Goal: Transaction & Acquisition: Obtain resource

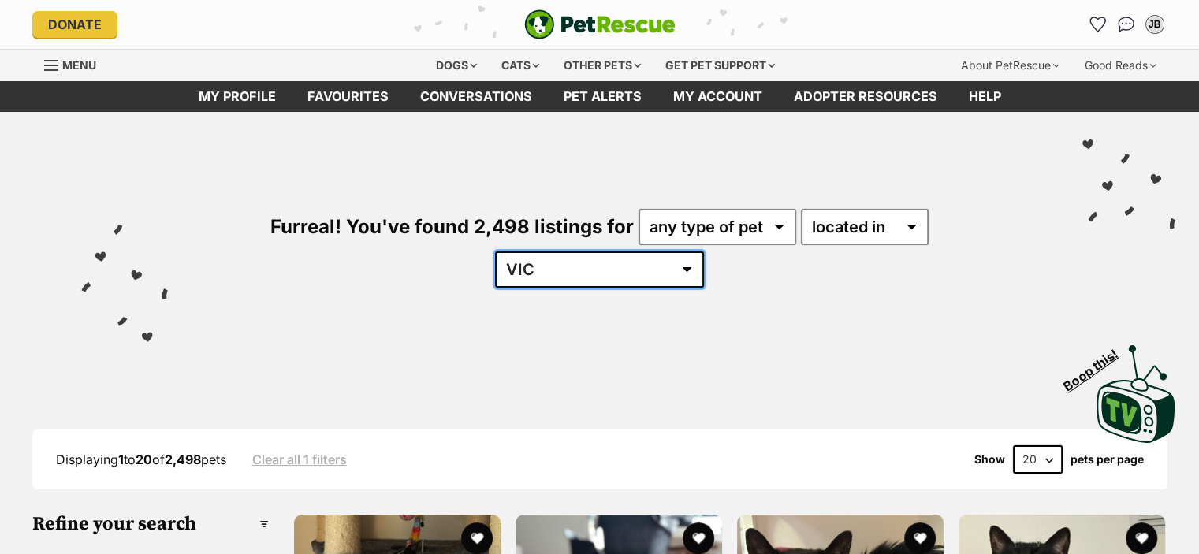
click at [704, 251] on select "[GEOGRAPHIC_DATA] [GEOGRAPHIC_DATA] [GEOGRAPHIC_DATA] [GEOGRAPHIC_DATA] [GEOGRA…" at bounding box center [599, 269] width 209 height 36
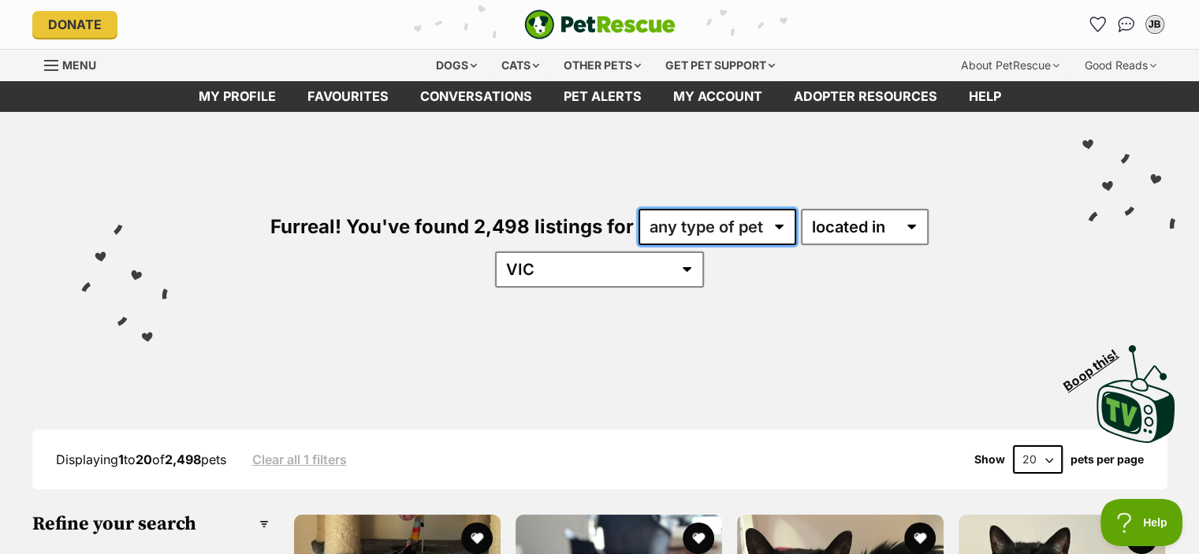
click at [645, 214] on select "any type of pet cats dogs other pets" at bounding box center [717, 227] width 158 height 36
select select "Cats"
click at [638, 209] on select "any type of pet cats dogs other pets" at bounding box center [717, 227] width 158 height 36
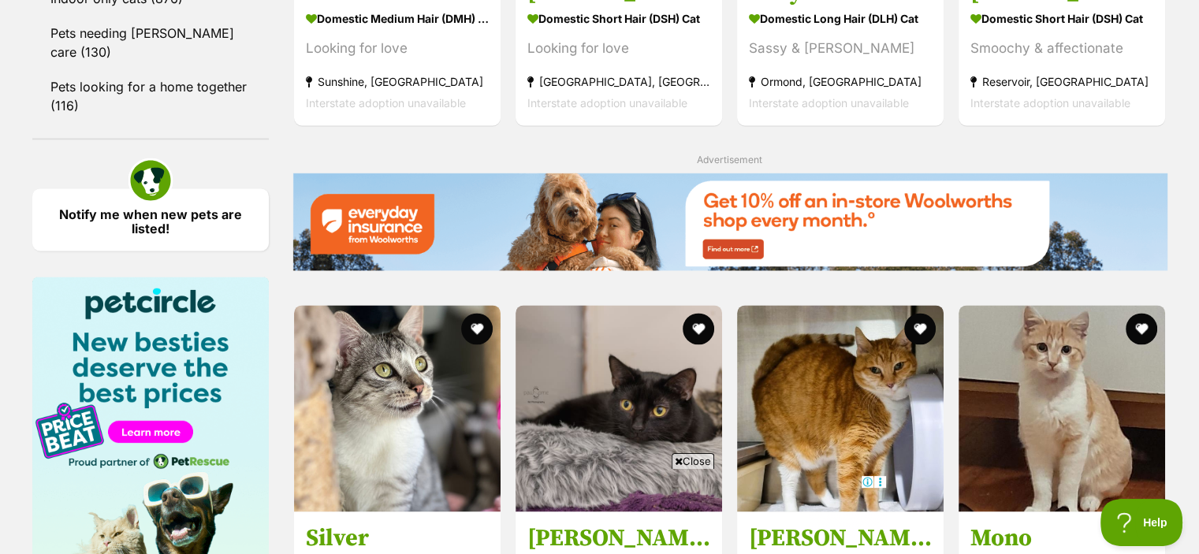
scroll to position [2352, 0]
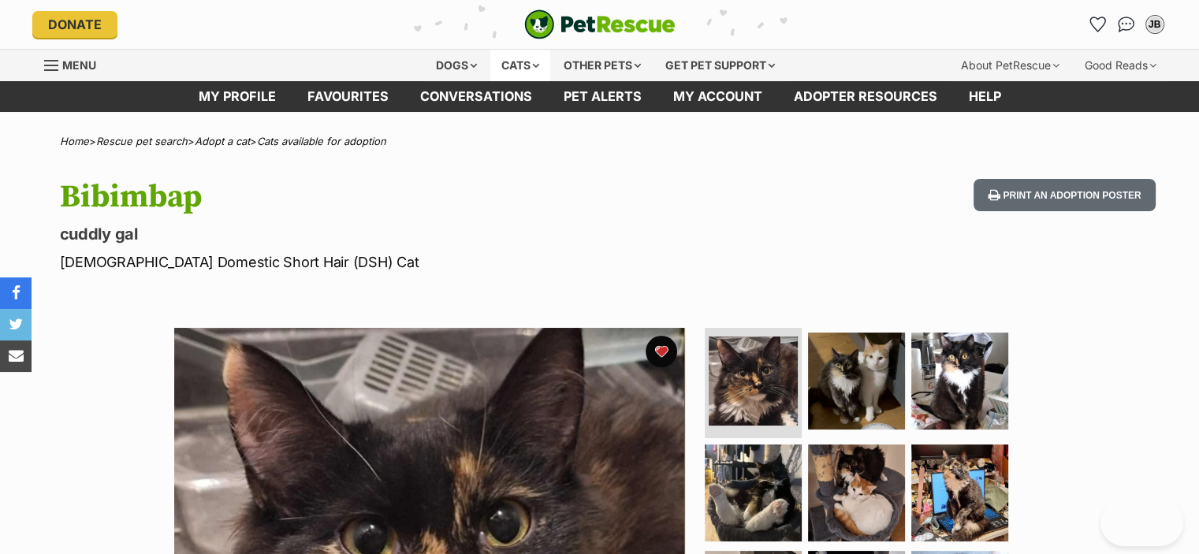
click at [501, 65] on div "Cats" at bounding box center [520, 66] width 60 height 32
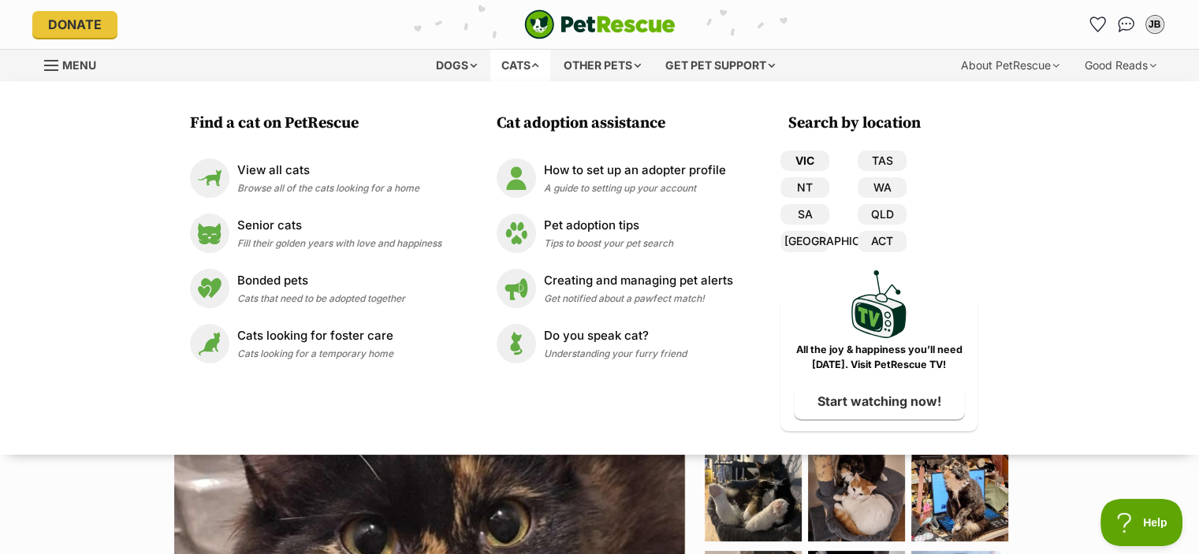
click at [826, 163] on link "VIC" at bounding box center [804, 161] width 49 height 20
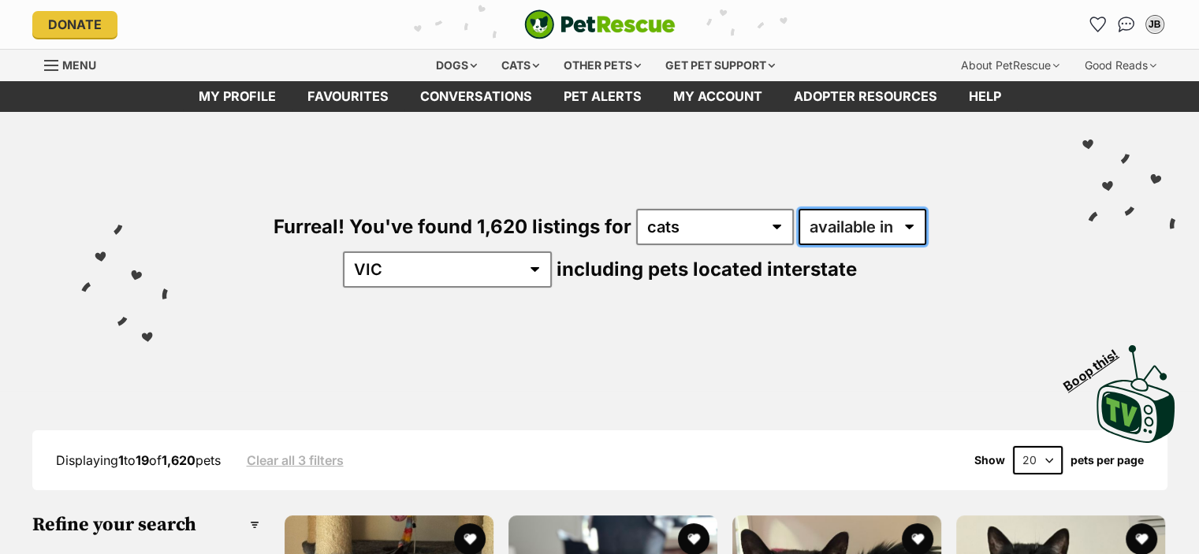
click at [807, 236] on select "available in located in" at bounding box center [862, 227] width 128 height 36
select select "disabled"
click at [798, 209] on select "available in located in" at bounding box center [862, 227] width 128 height 36
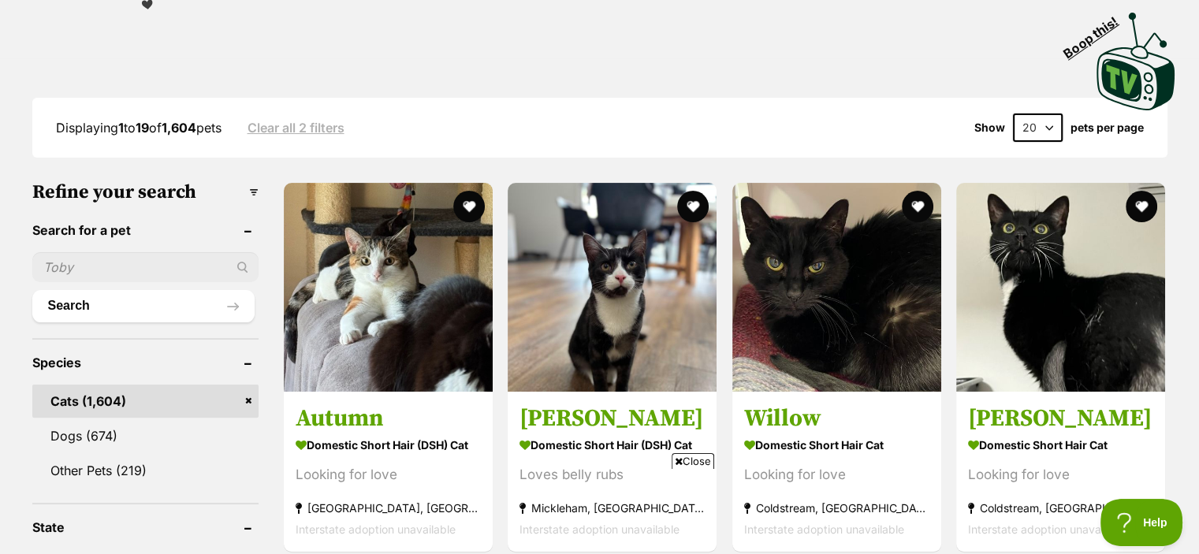
scroll to position [389, 0]
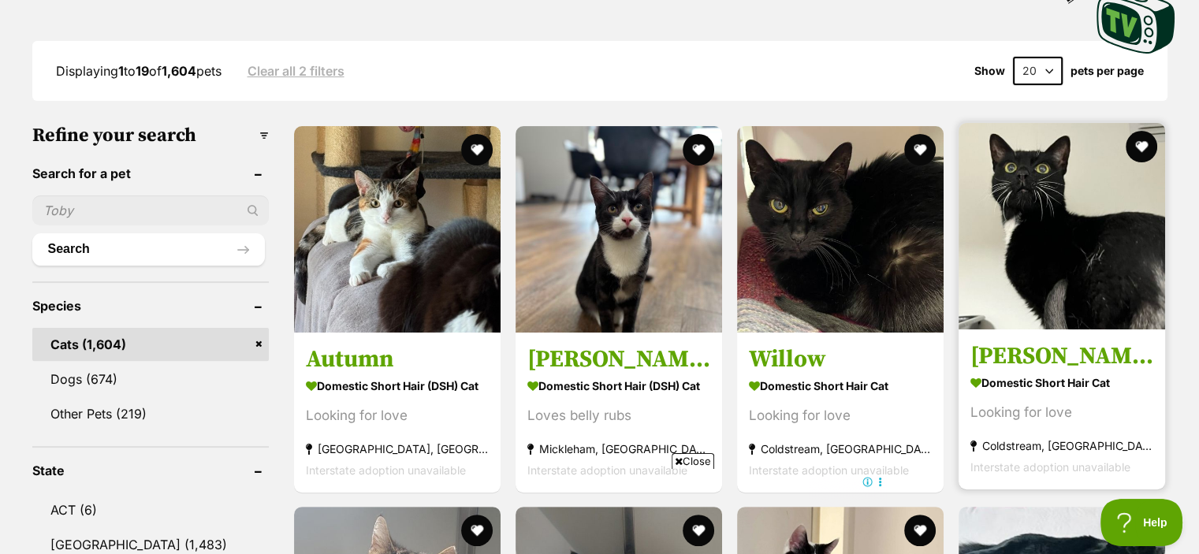
click at [1101, 181] on img at bounding box center [1061, 226] width 207 height 207
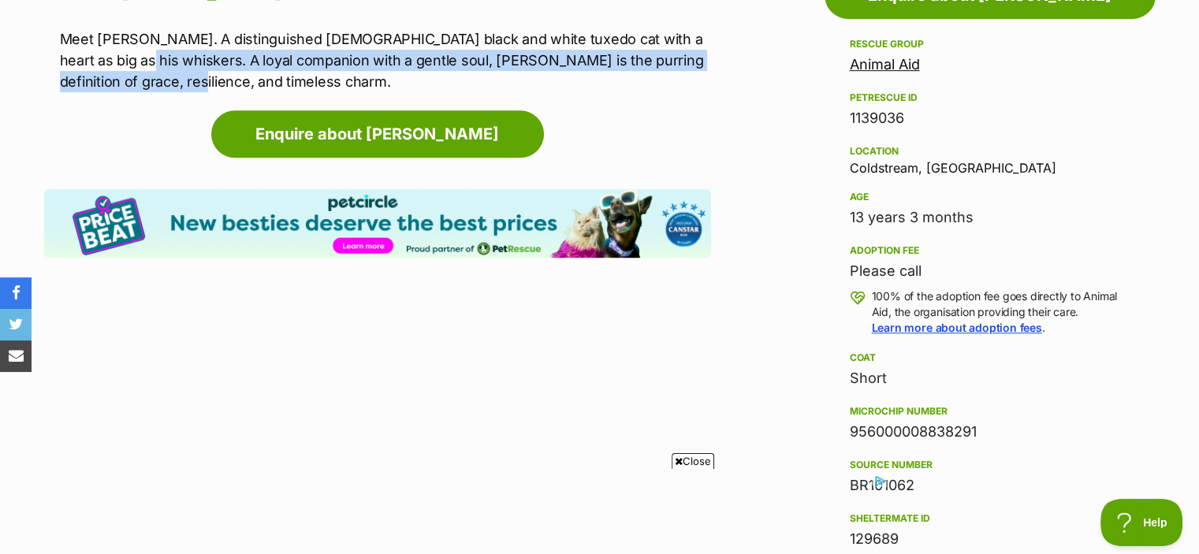
drag, startPoint x: 137, startPoint y: 50, endPoint x: 154, endPoint y: 73, distance: 28.2
click at [154, 73] on p "Meet Leo. A distinguished 13-year-old black and white tuxedo cat with a heart a…" at bounding box center [385, 60] width 651 height 64
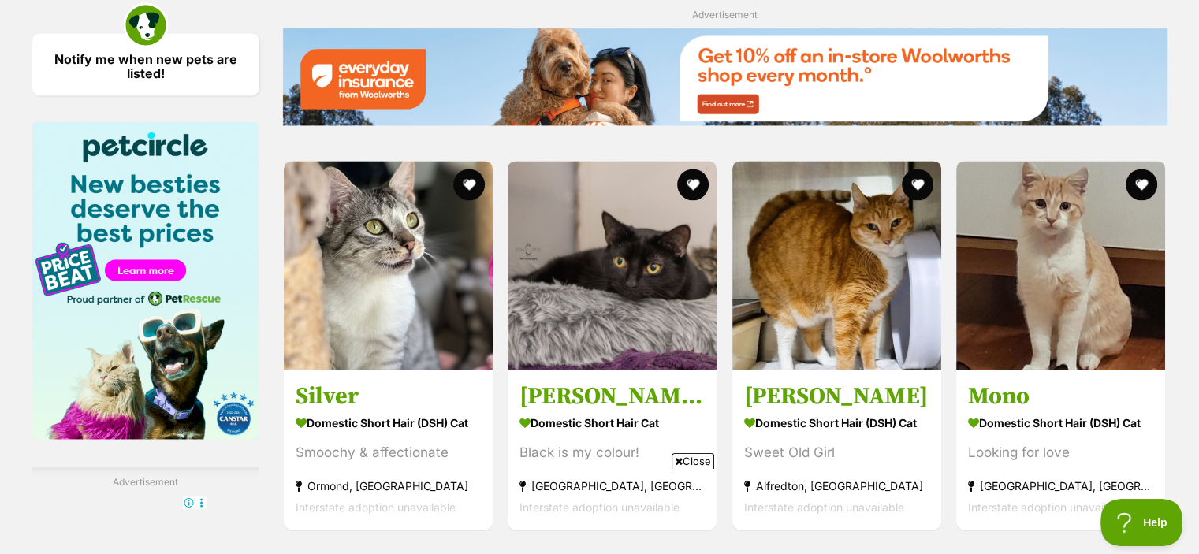
scroll to position [2414, 0]
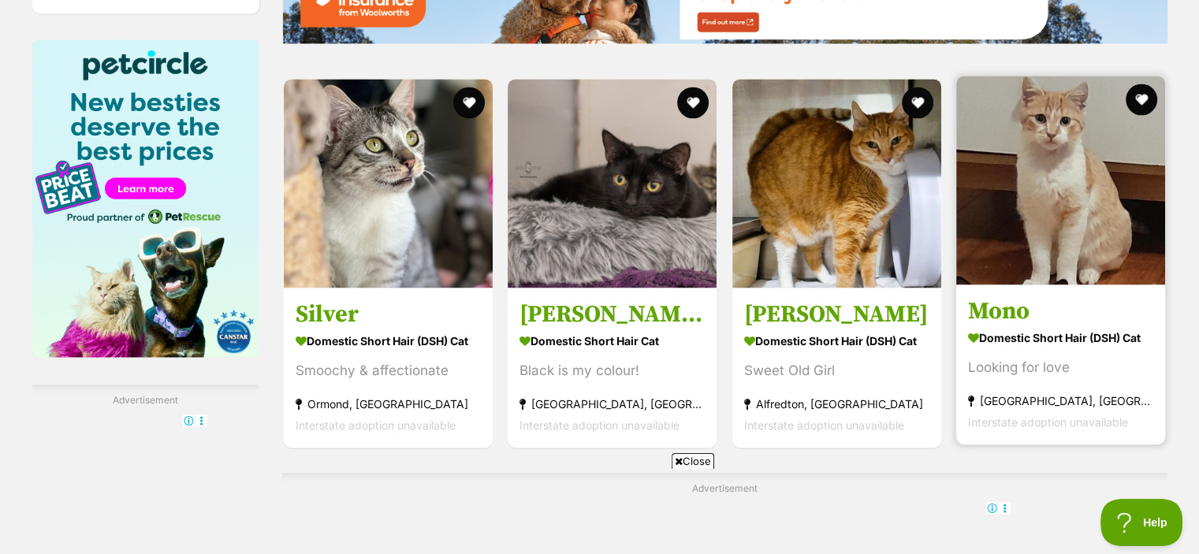
click at [986, 238] on img at bounding box center [1060, 180] width 209 height 209
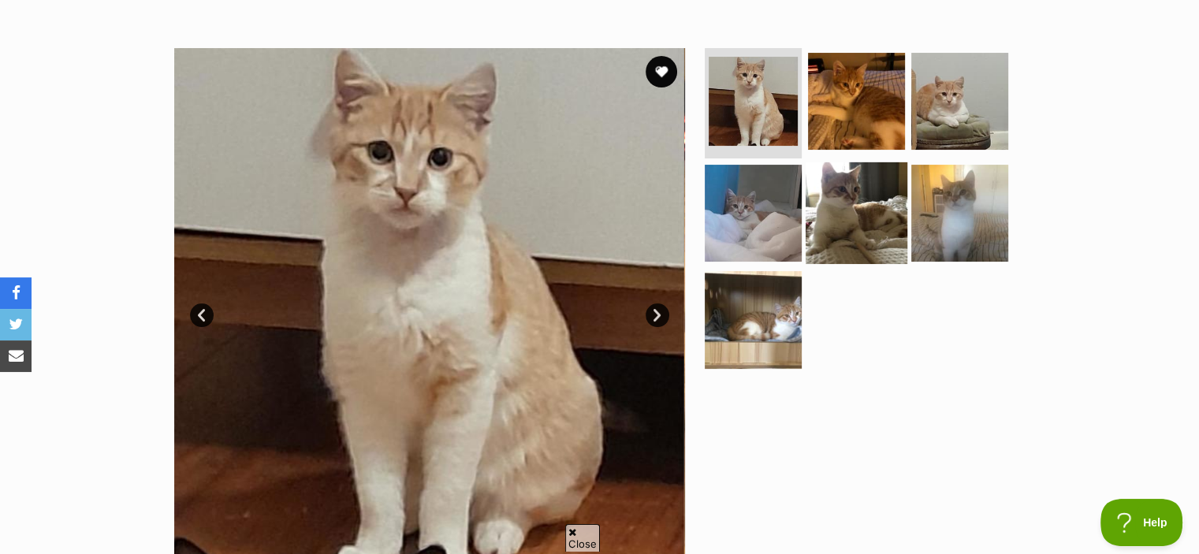
click at [880, 196] on img at bounding box center [857, 213] width 102 height 102
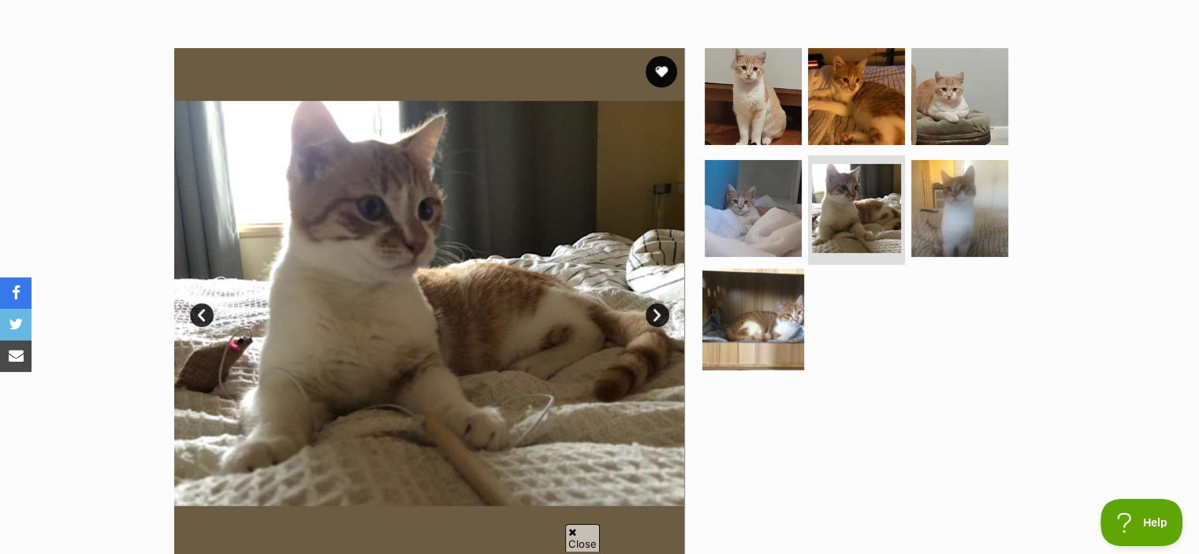
click at [772, 296] on img at bounding box center [753, 320] width 102 height 102
